Goal: Find contact information: Find contact information

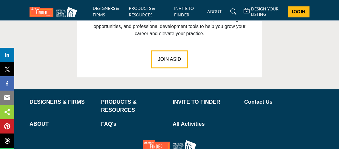
scroll to position [969, 0]
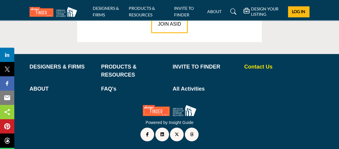
click at [261, 68] on p "Contact Us" at bounding box center [276, 67] width 65 height 8
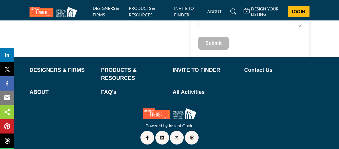
scroll to position [150, 0]
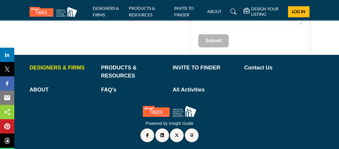
click at [53, 66] on p "DESIGNERS & FIRMS" at bounding box center [62, 68] width 65 height 8
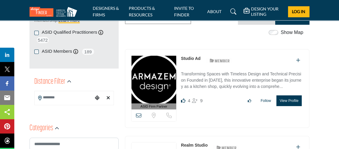
scroll to position [119, 0]
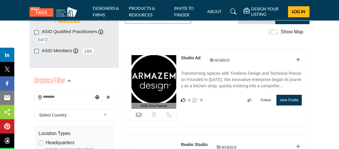
click at [67, 97] on input "Search Location" at bounding box center [64, 97] width 59 height 12
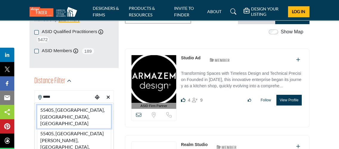
click at [76, 112] on li "55405, Minneapolis, MN, USA" at bounding box center [74, 117] width 74 height 24
type input "**********"
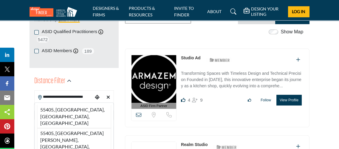
type input "***"
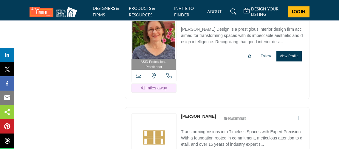
scroll to position [14993, 0]
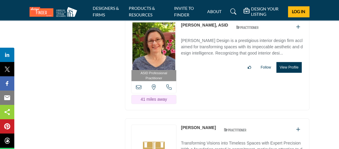
click at [270, 9] on h5 "DESIGN YOUR LISTING" at bounding box center [267, 11] width 33 height 11
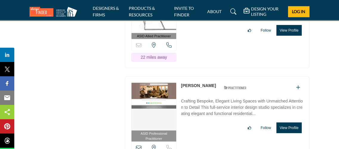
scroll to position [13322, 0]
